Goal: Information Seeking & Learning: Learn about a topic

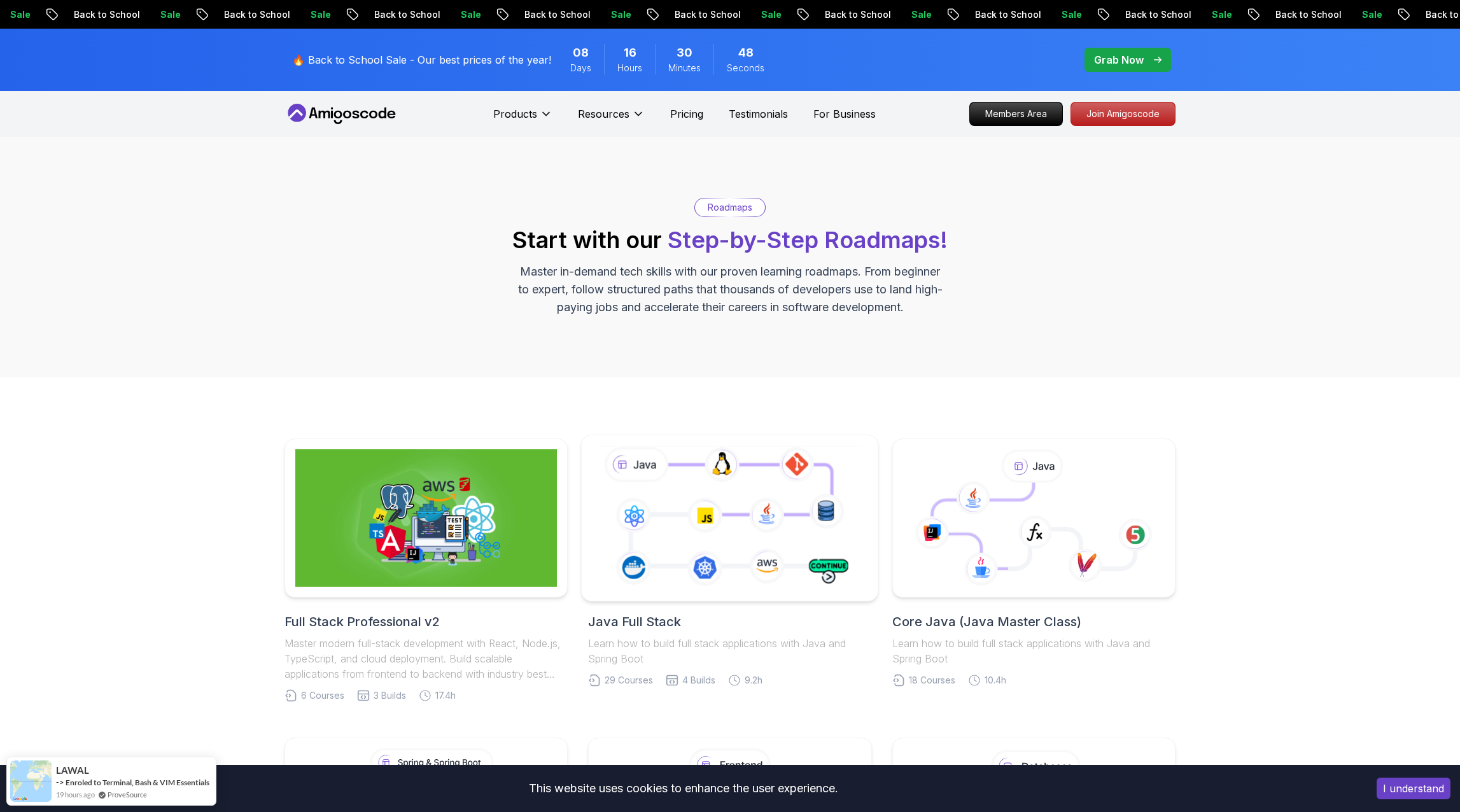
click at [805, 576] on icon at bounding box center [729, 518] width 269 height 150
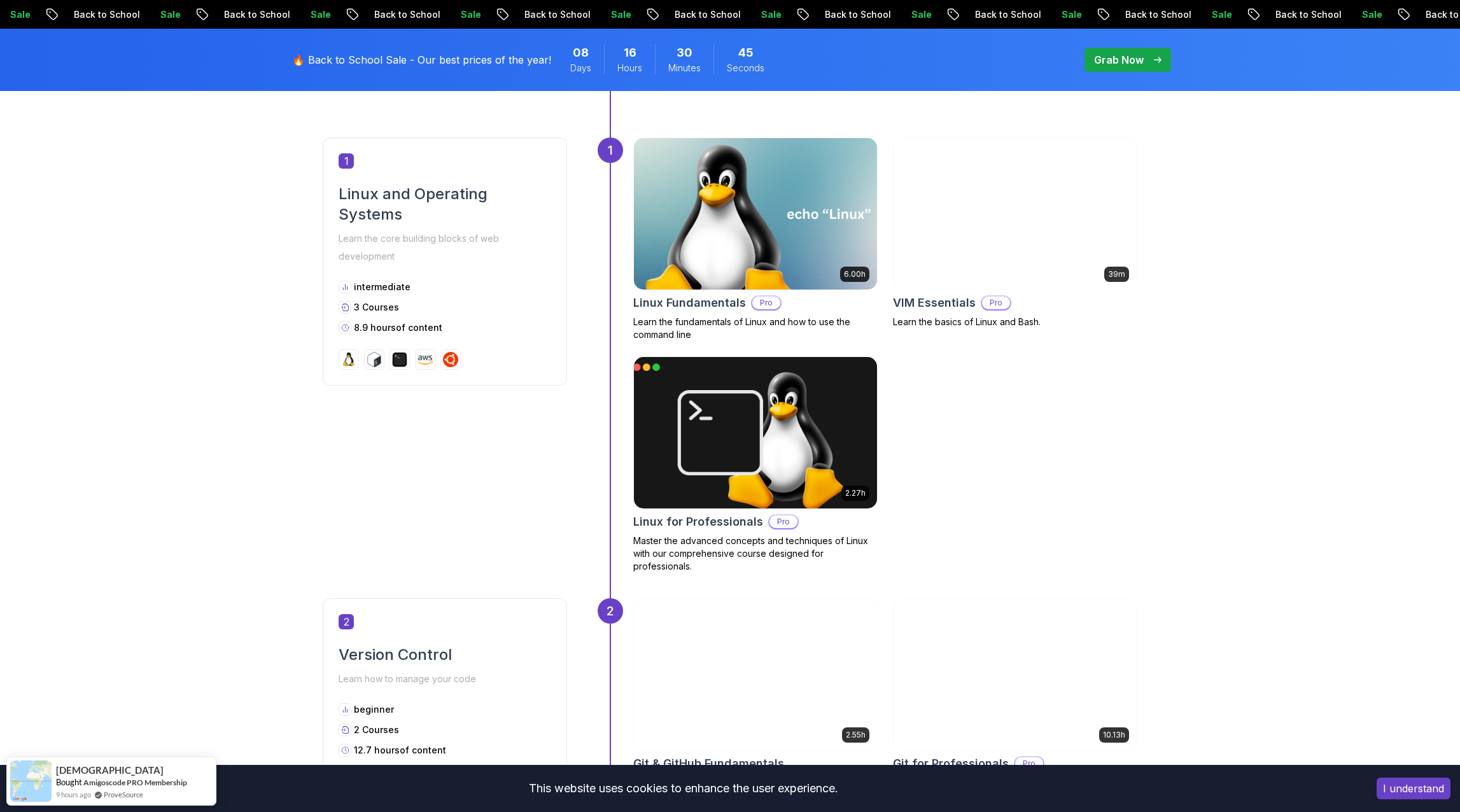
scroll to position [636, 0]
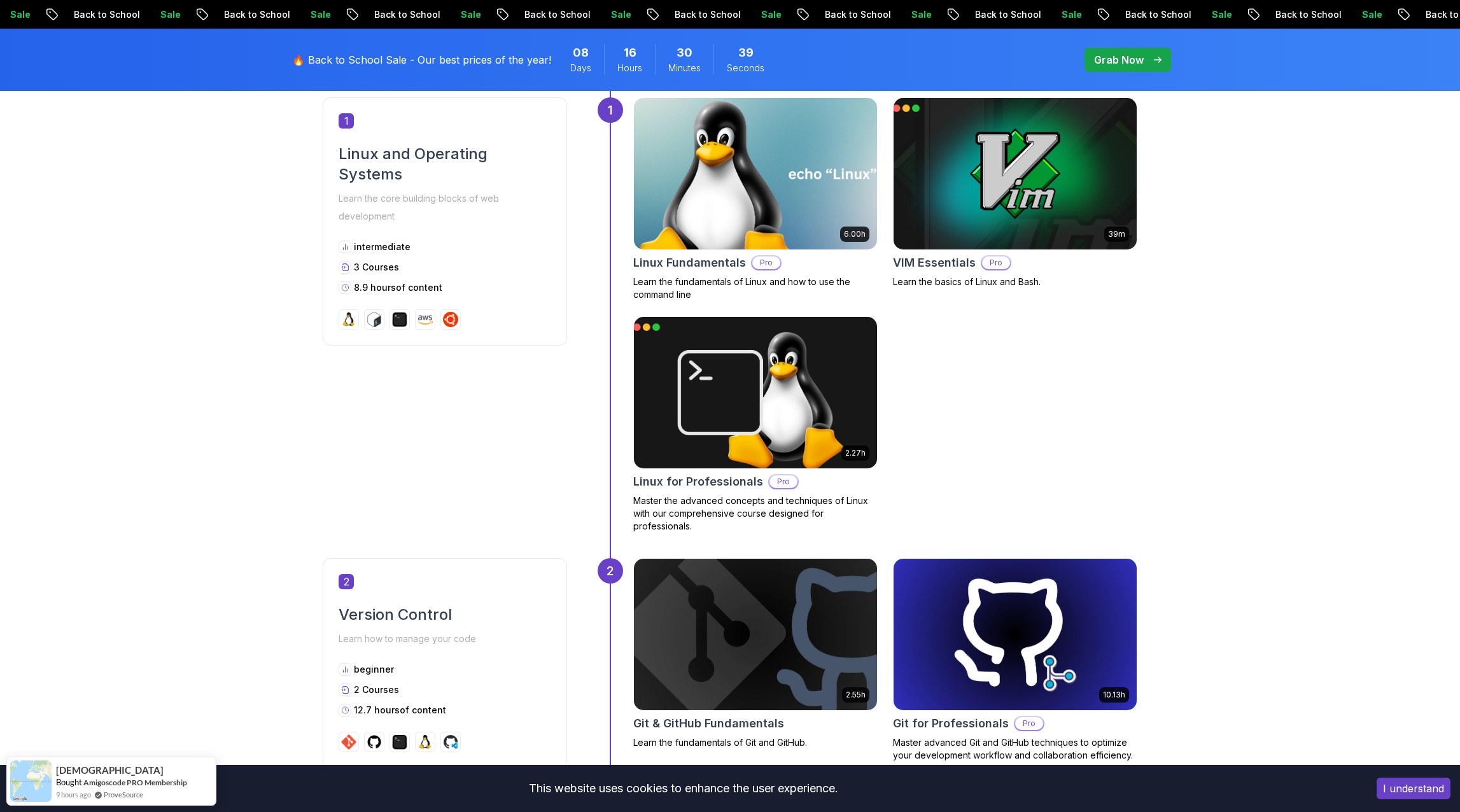
click at [776, 245] on img at bounding box center [755, 173] width 255 height 159
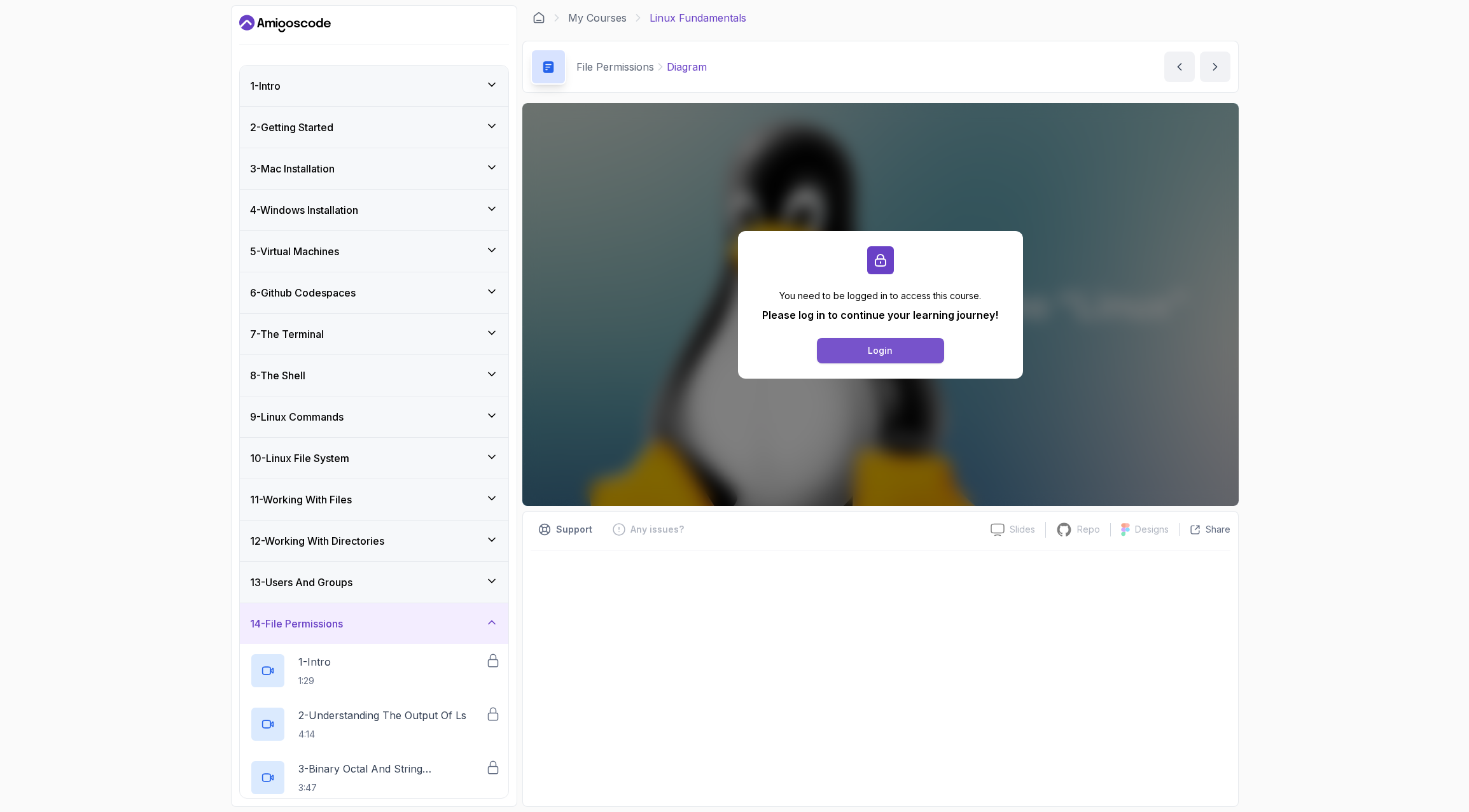
click at [866, 350] on button "Login" at bounding box center [881, 350] width 127 height 26
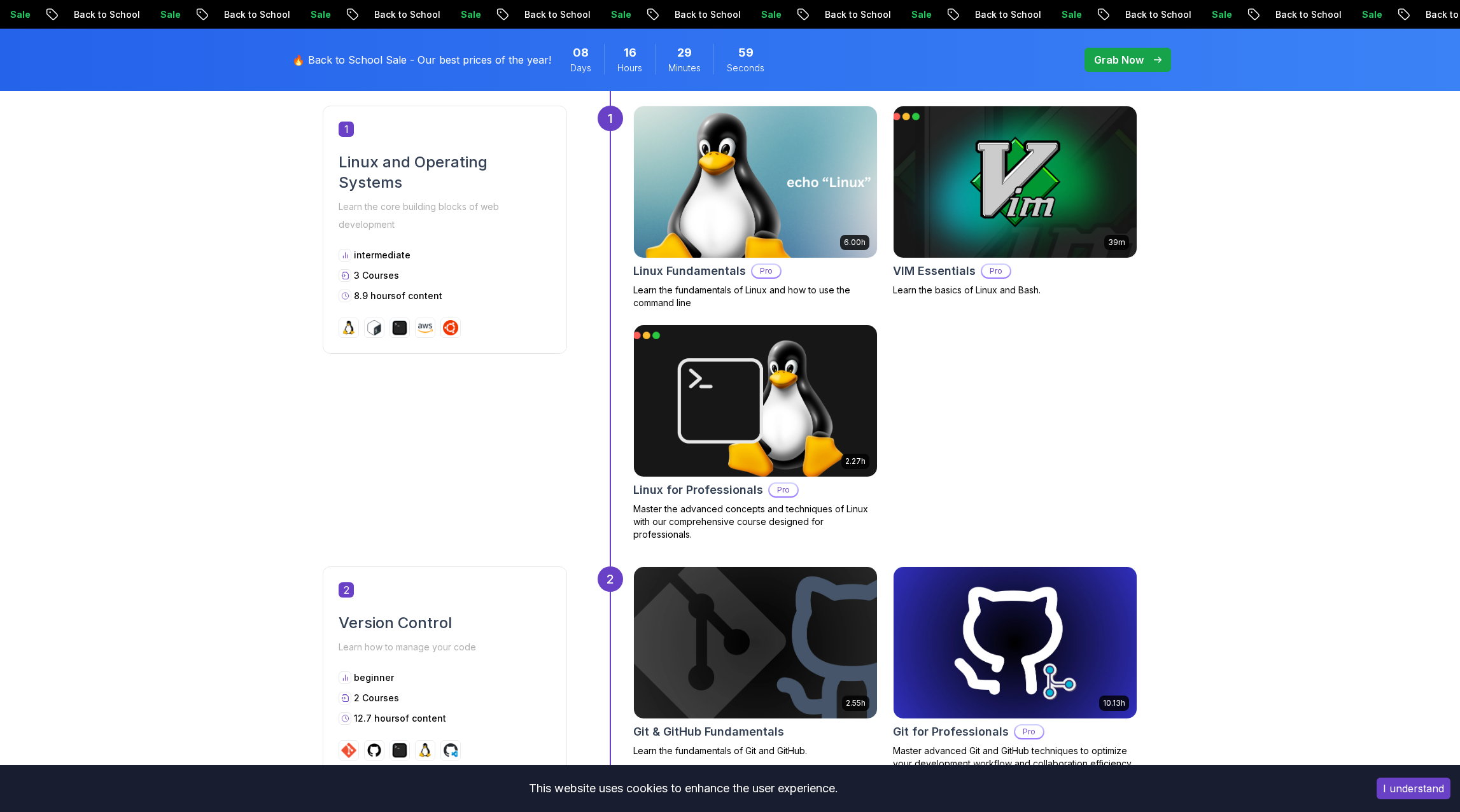
scroll to position [636, 0]
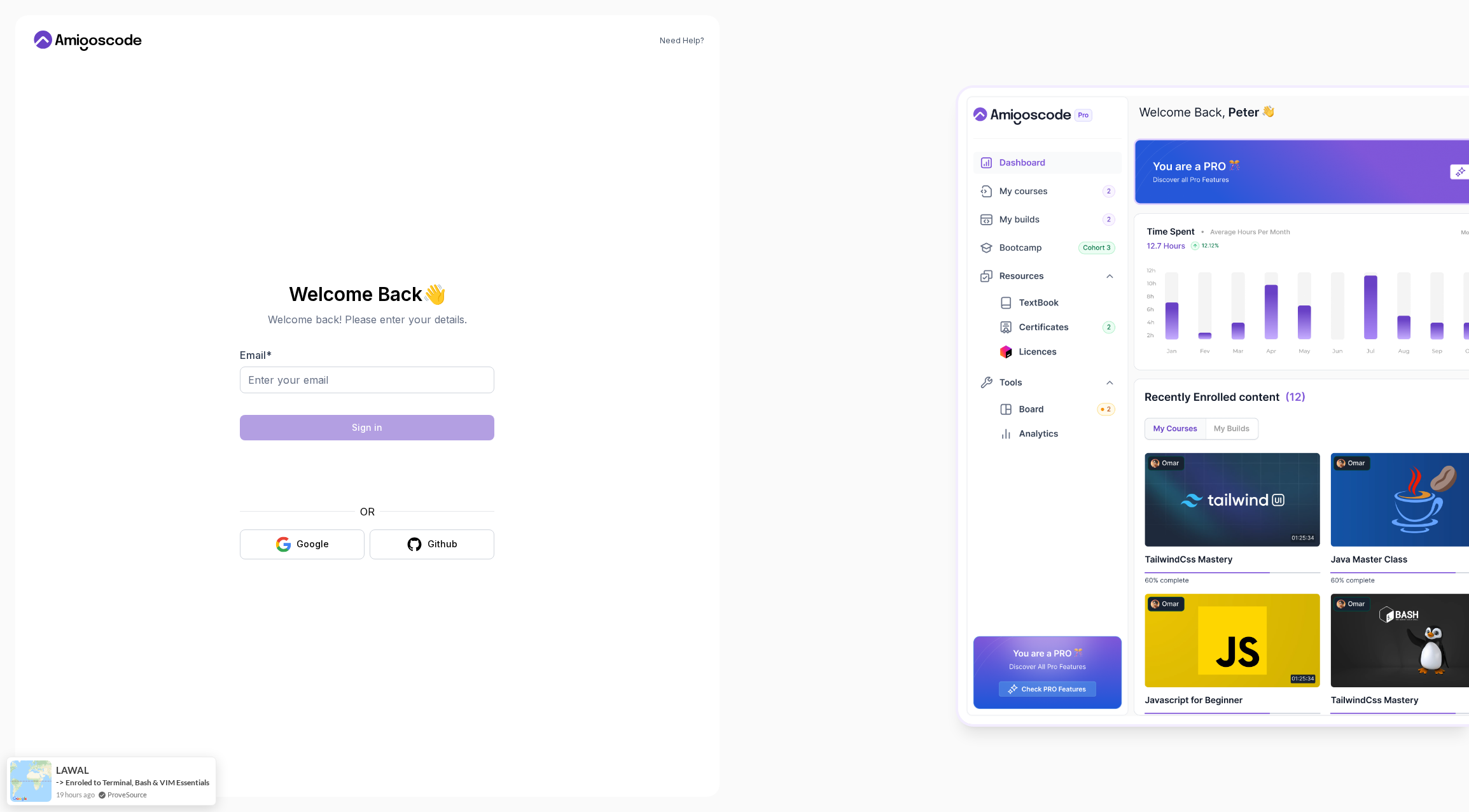
drag, startPoint x: 296, startPoint y: 544, endPoint x: 530, endPoint y: 572, distance: 235.7
click at [590, 619] on div "Need Help? Welcome Back 👋 Welcome back! Please enter your details. Email * Sign…" at bounding box center [367, 406] width 704 height 781
click at [457, 544] on button "Github" at bounding box center [432, 544] width 125 height 30
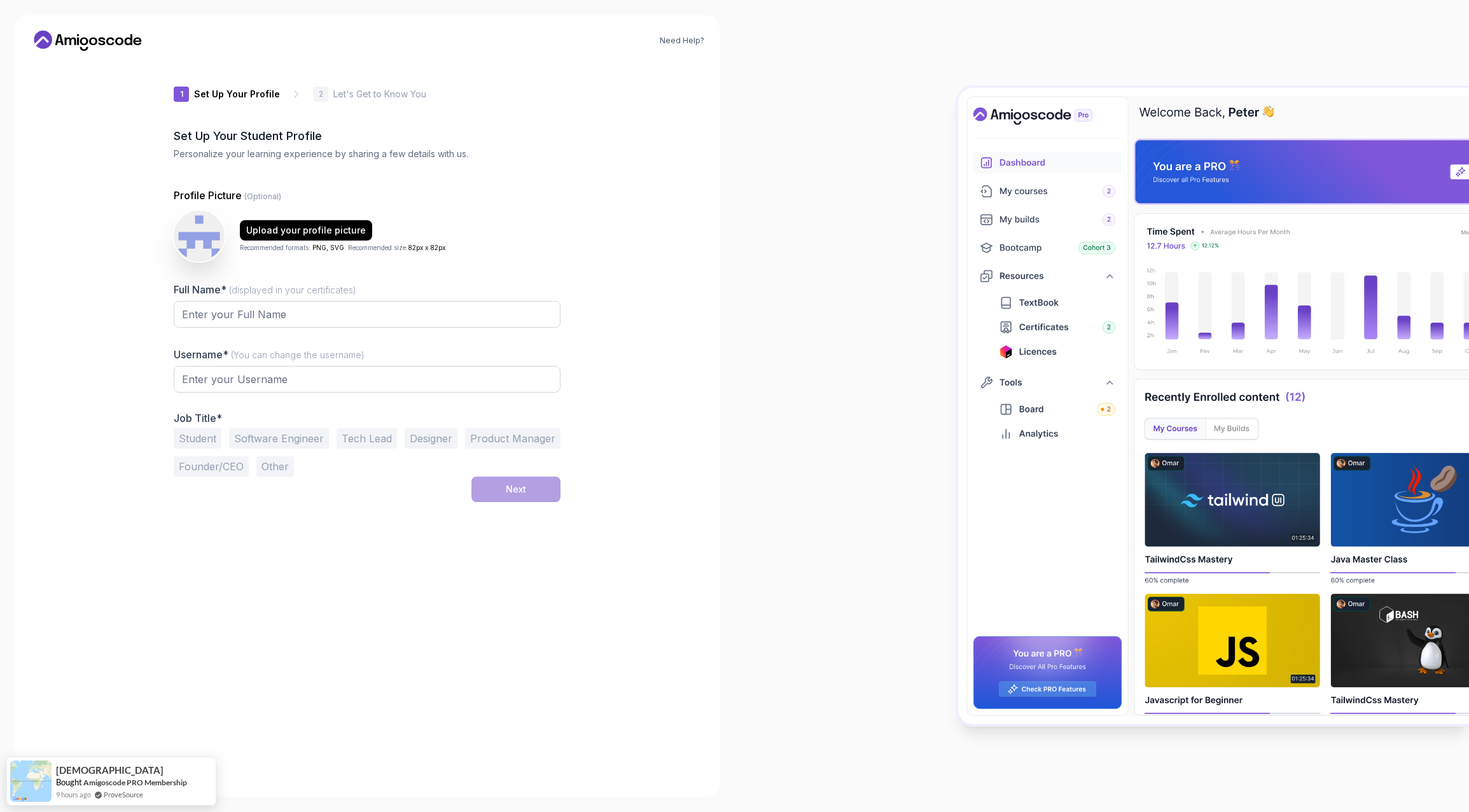
type input "jollystagdda2d"
